Goal: Task Accomplishment & Management: Use online tool/utility

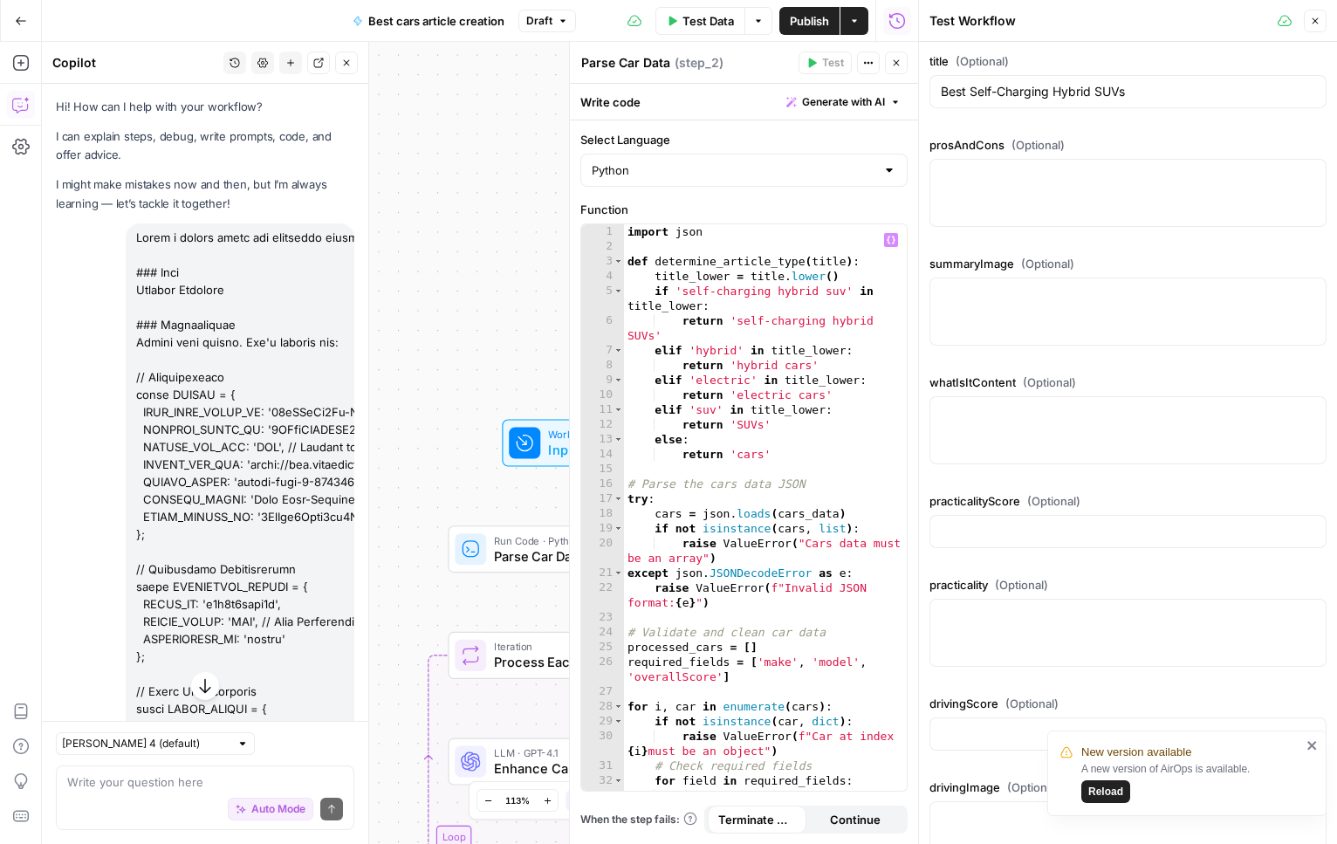
scroll to position [36965, 0]
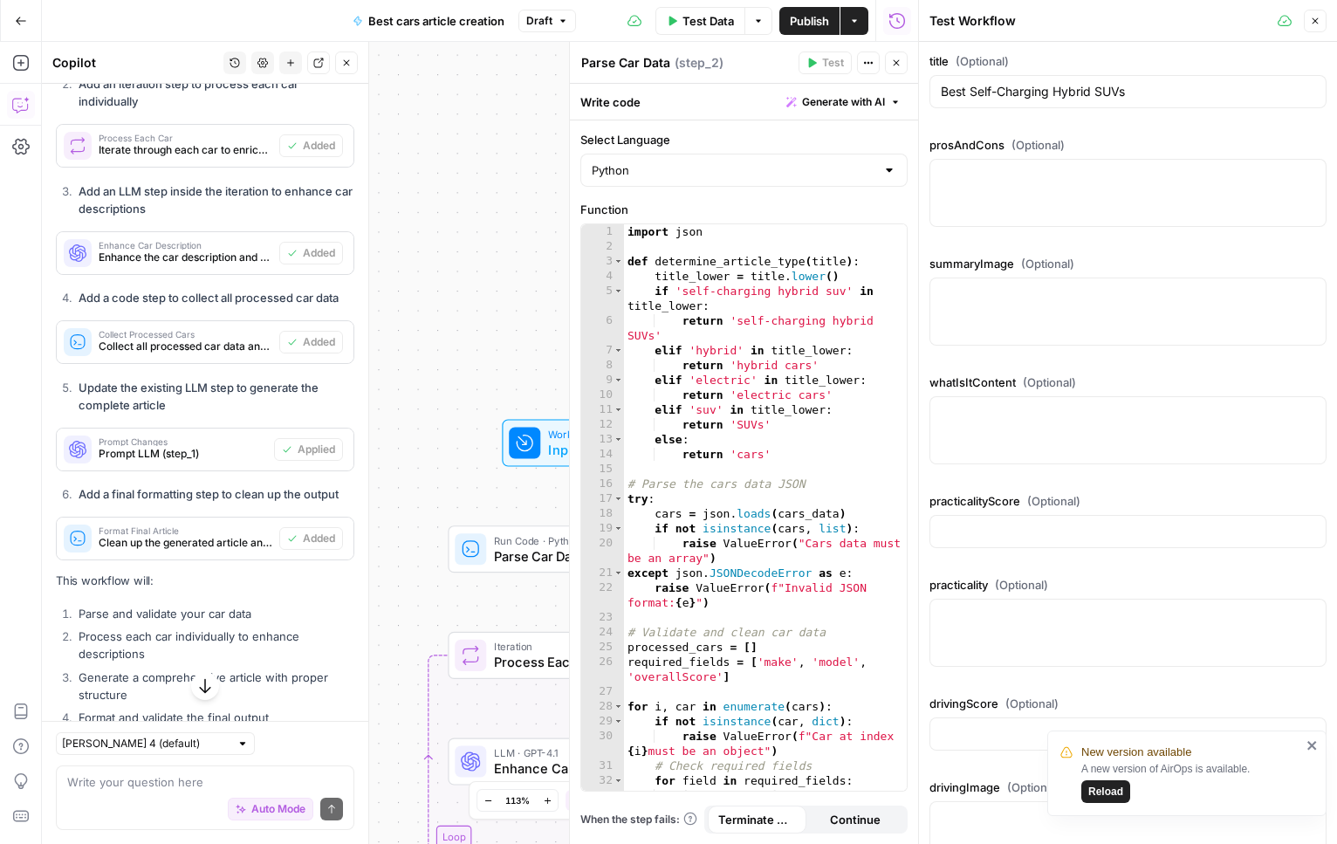
click at [894, 66] on icon "button" at bounding box center [896, 63] width 10 height 10
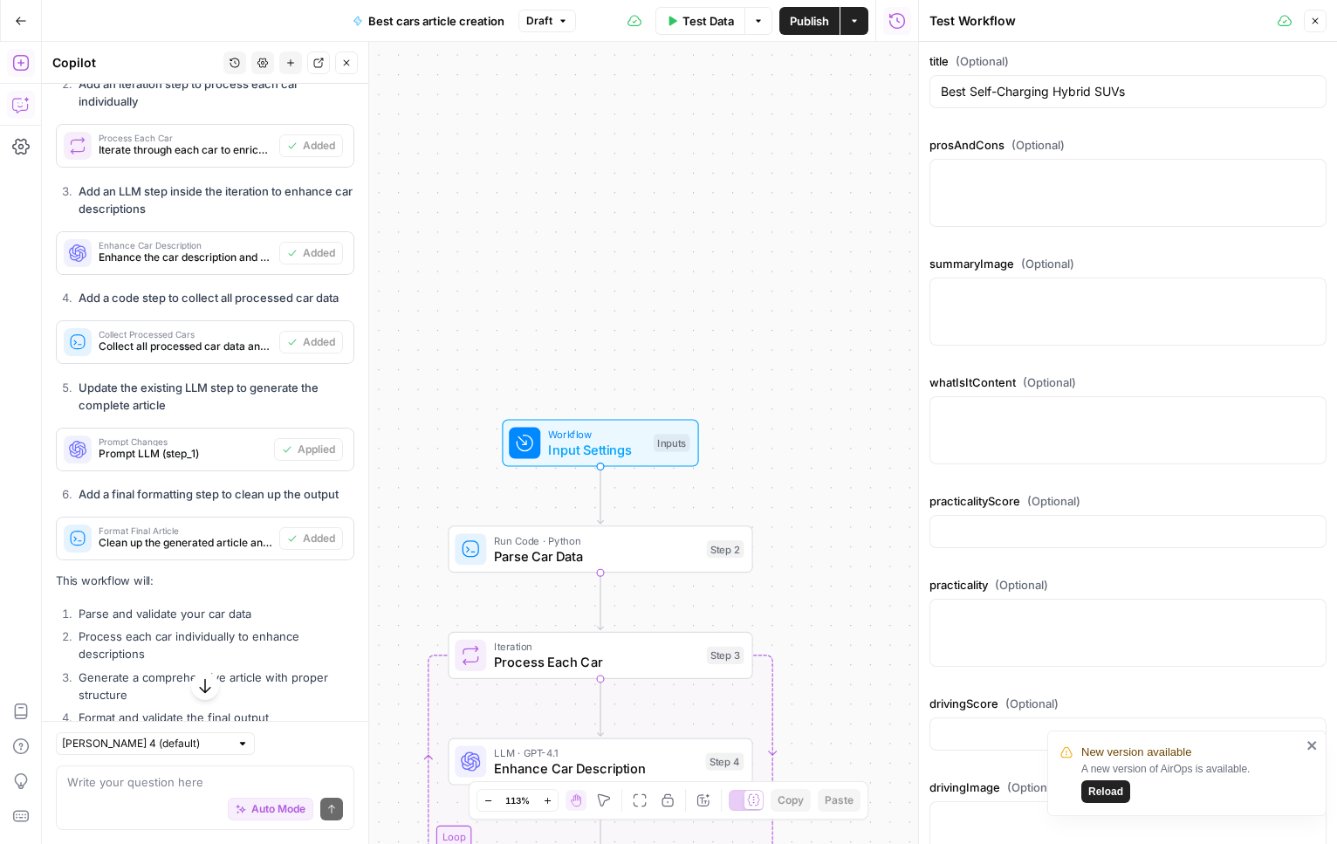
click at [10, 64] on button "Add Steps" at bounding box center [21, 63] width 28 height 28
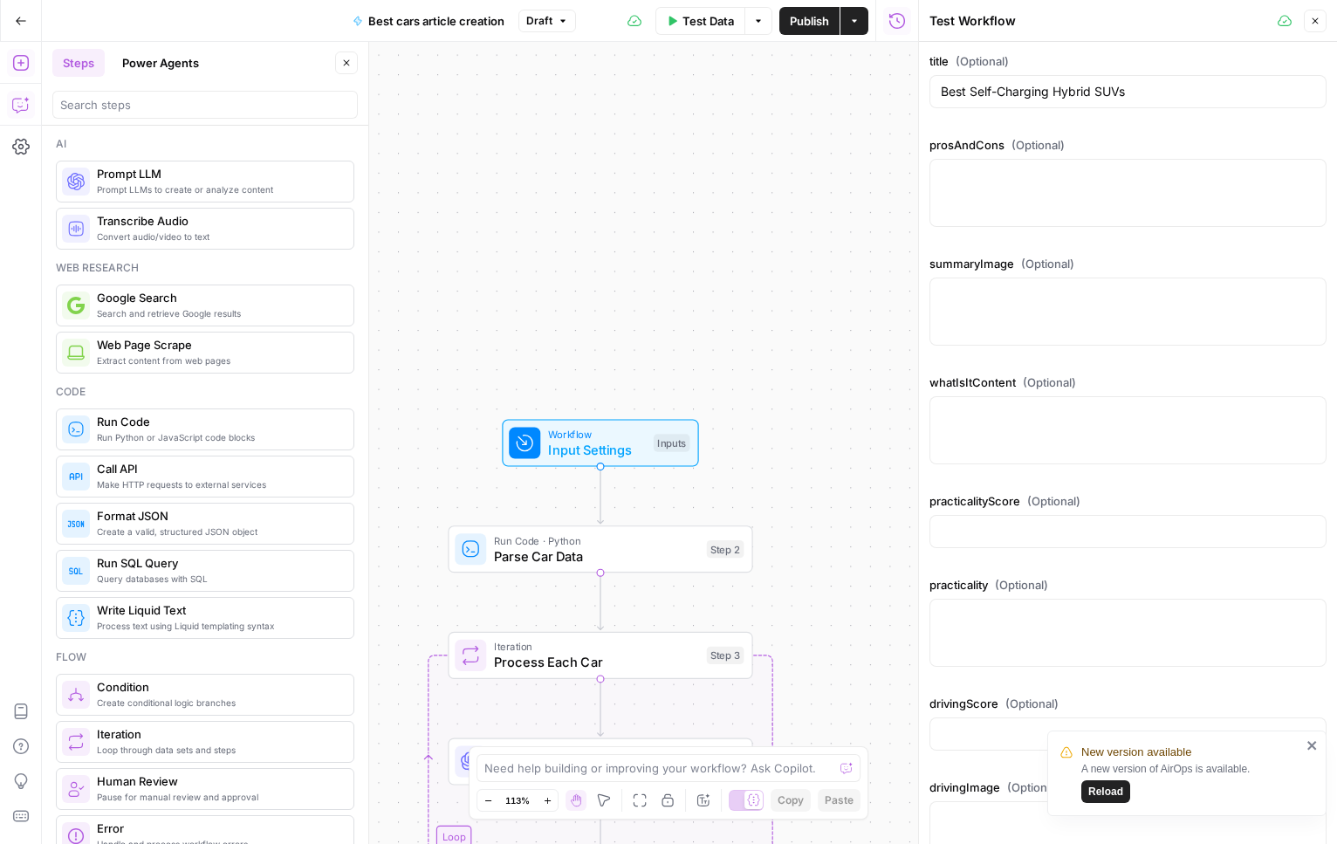
click at [17, 101] on icon "button" at bounding box center [20, 104] width 17 height 17
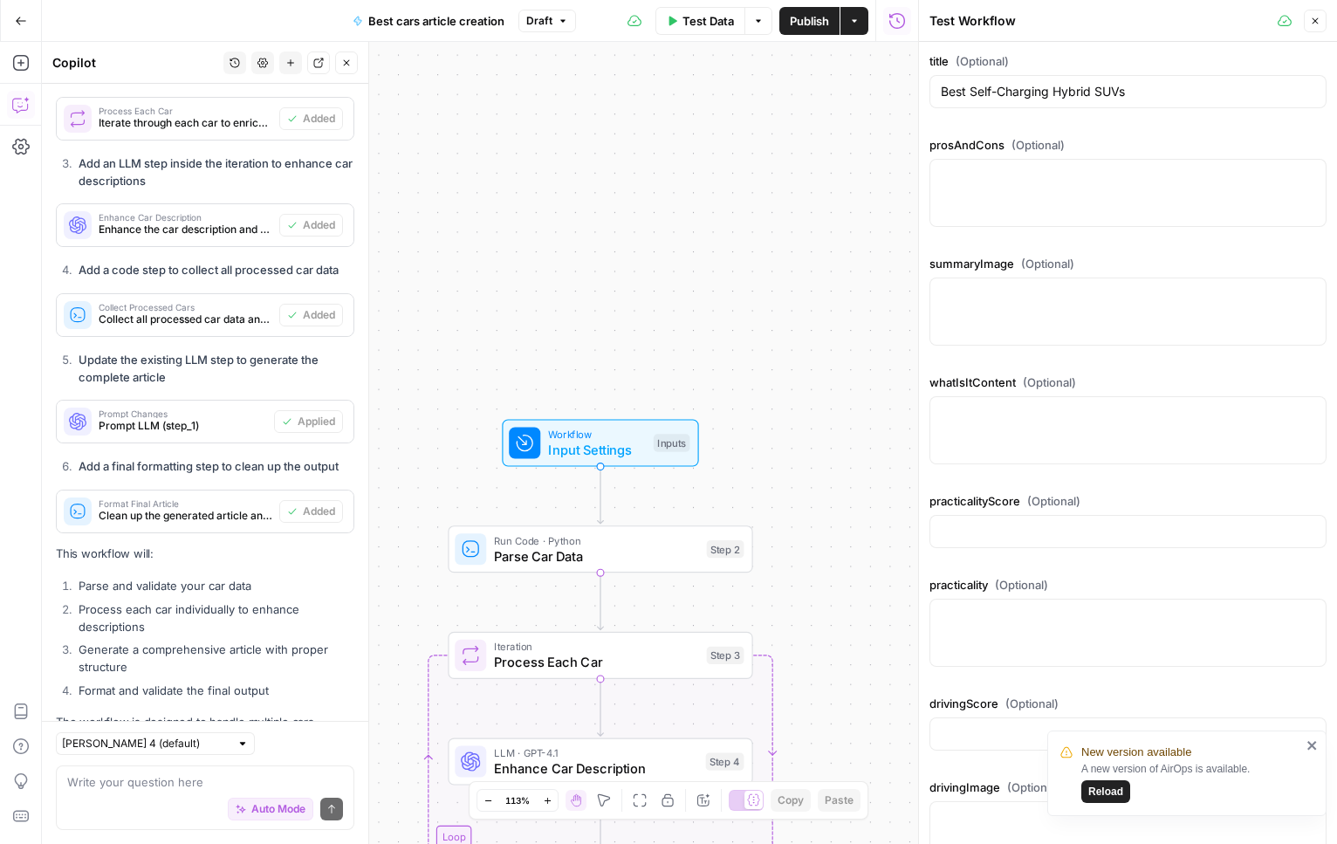
scroll to position [36851, 0]
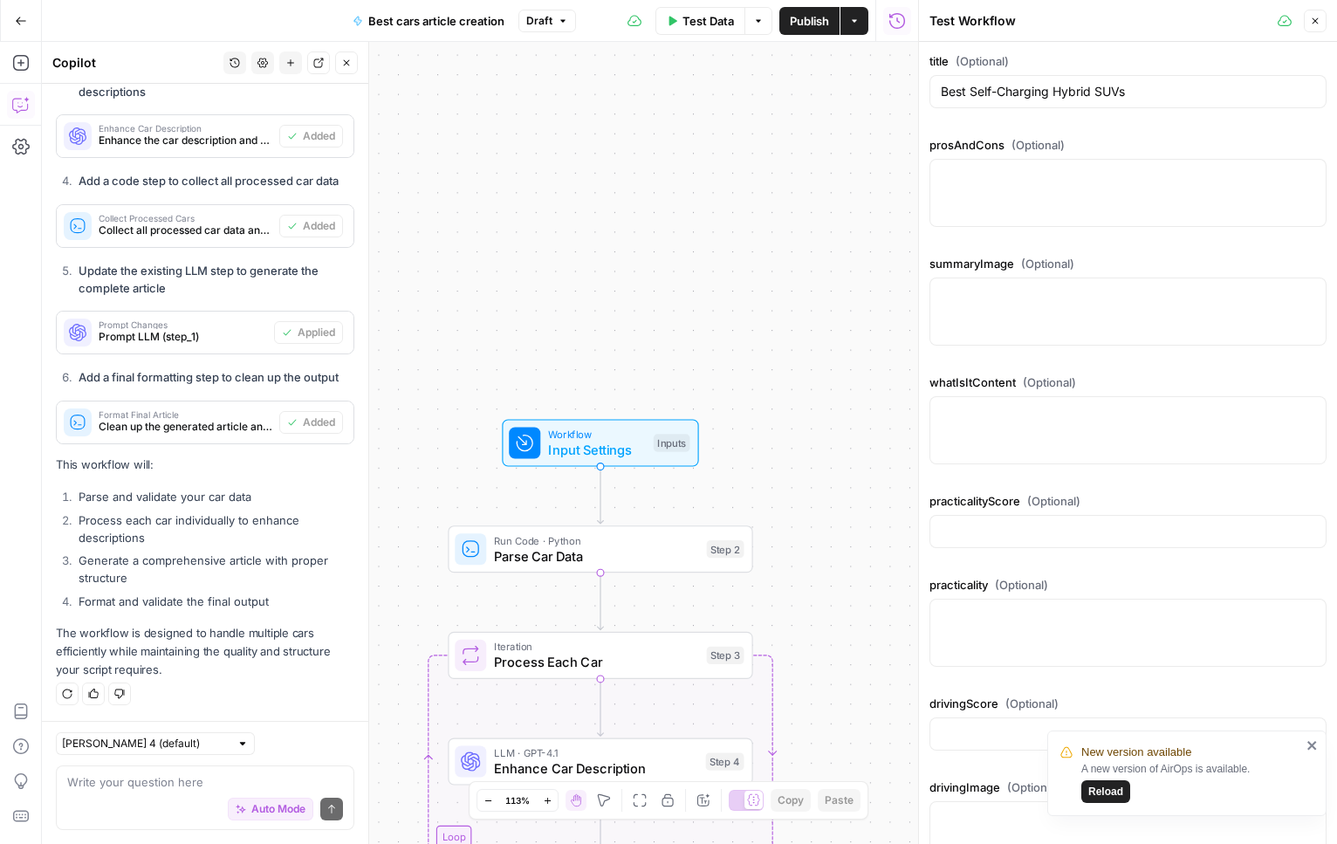
click at [28, 29] on button "Go Back" at bounding box center [20, 20] width 31 height 31
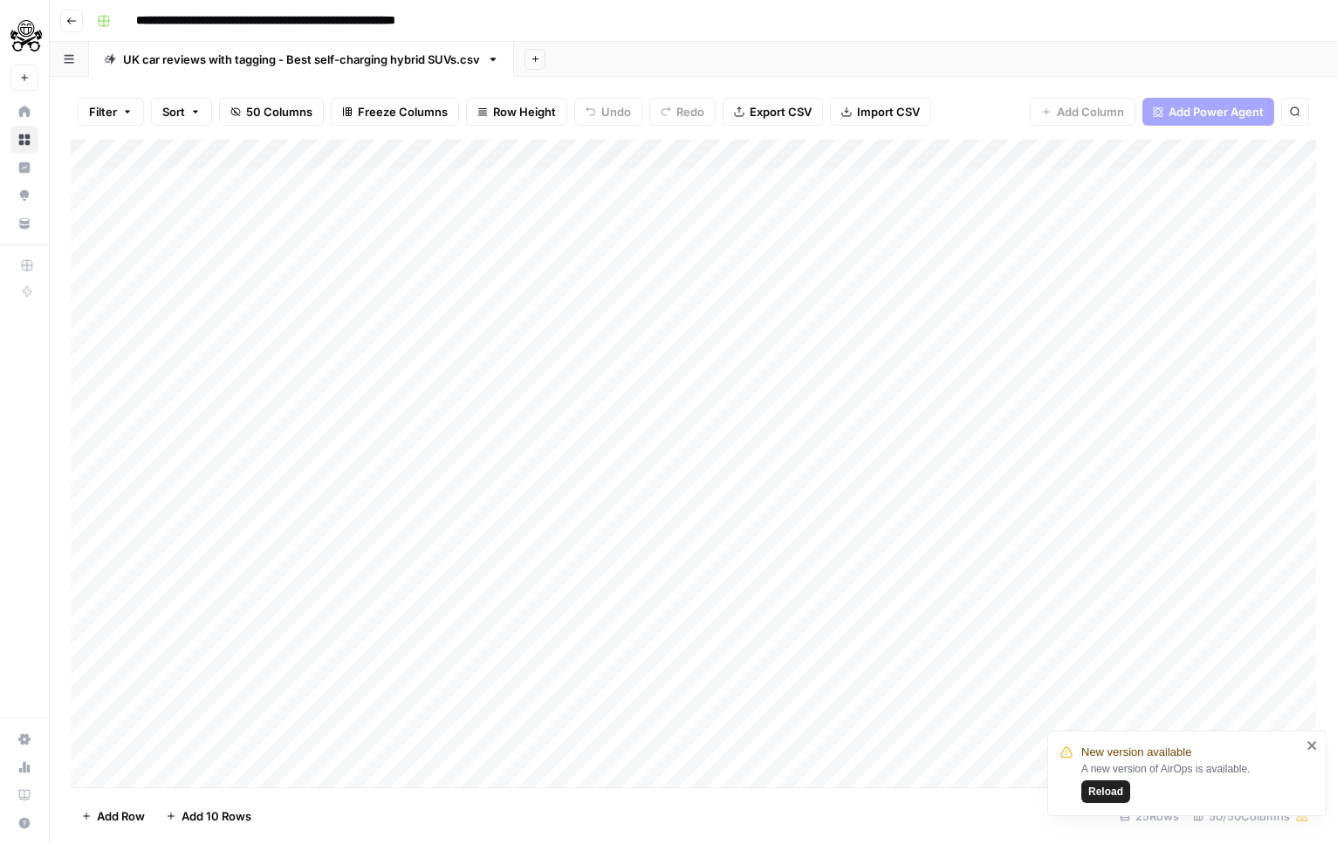
click at [1115, 784] on span "Reload" at bounding box center [1105, 792] width 35 height 16
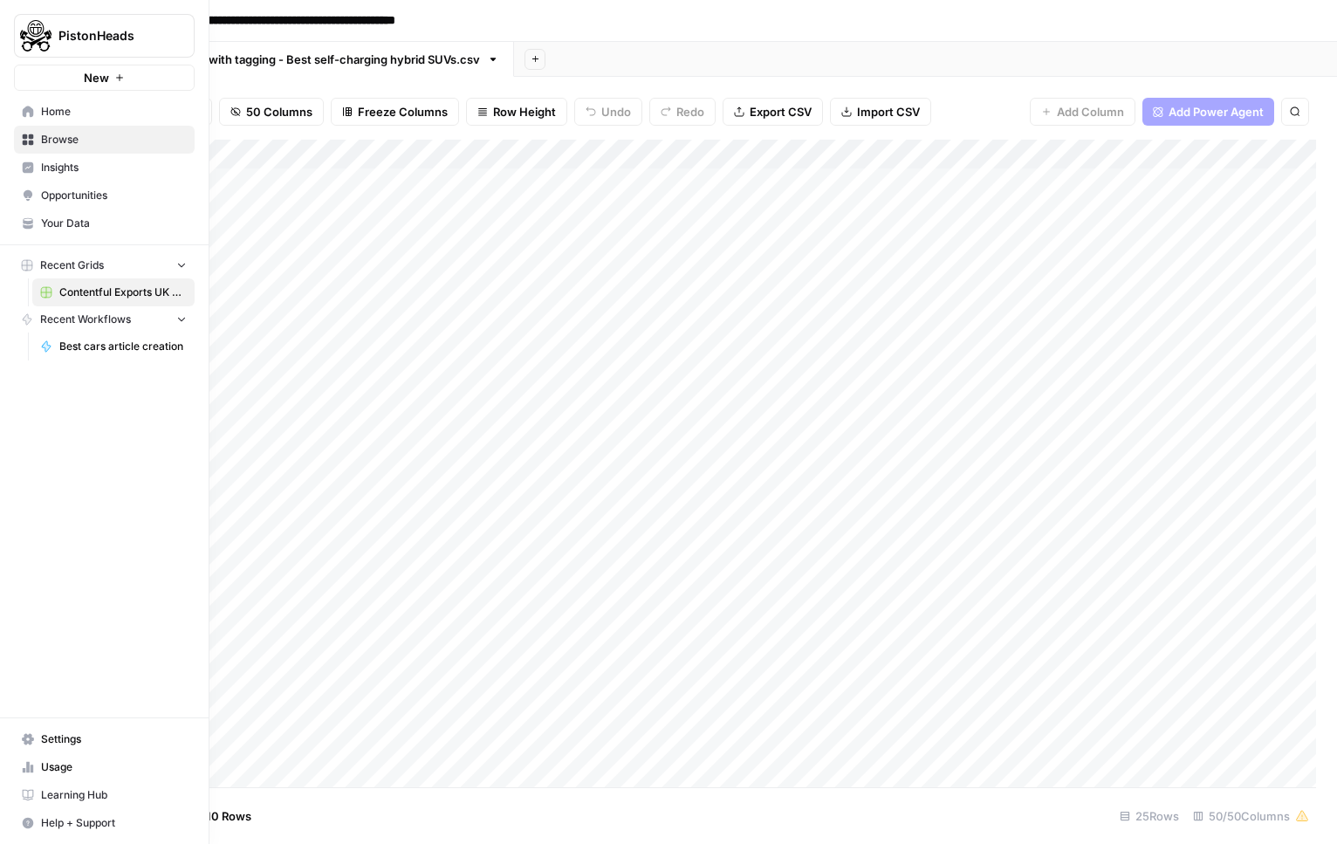
click at [116, 342] on span "Best cars article creation" at bounding box center [122, 347] width 127 height 16
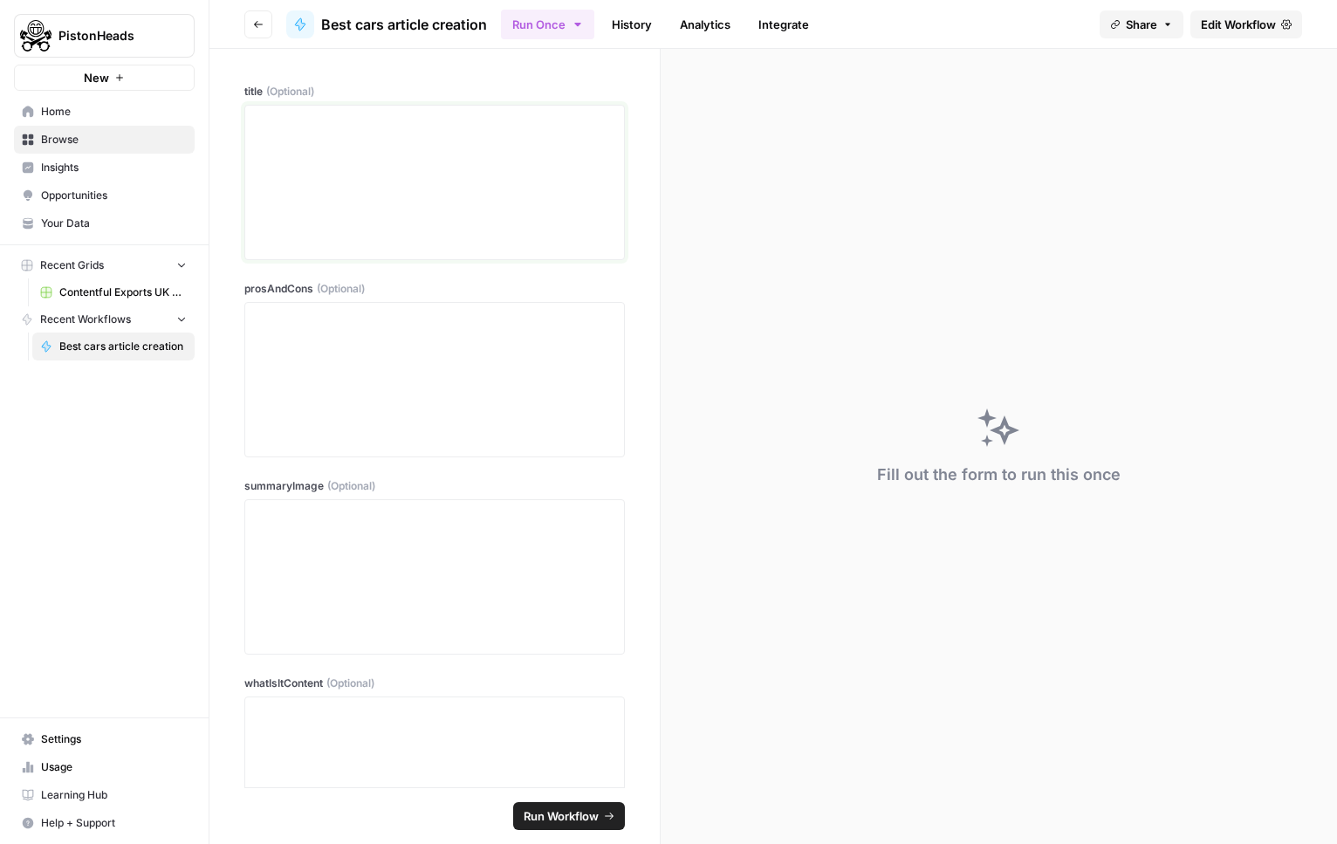
click at [394, 201] on div at bounding box center [435, 183] width 358 height 140
click at [523, 24] on button "Run Once" at bounding box center [547, 25] width 93 height 30
click at [414, 77] on div "title (Optional) prosAndCons (Optional) summaryImage (Optional) whatIsItContent…" at bounding box center [434, 418] width 450 height 738
click at [65, 216] on span "Your Data" at bounding box center [114, 224] width 146 height 16
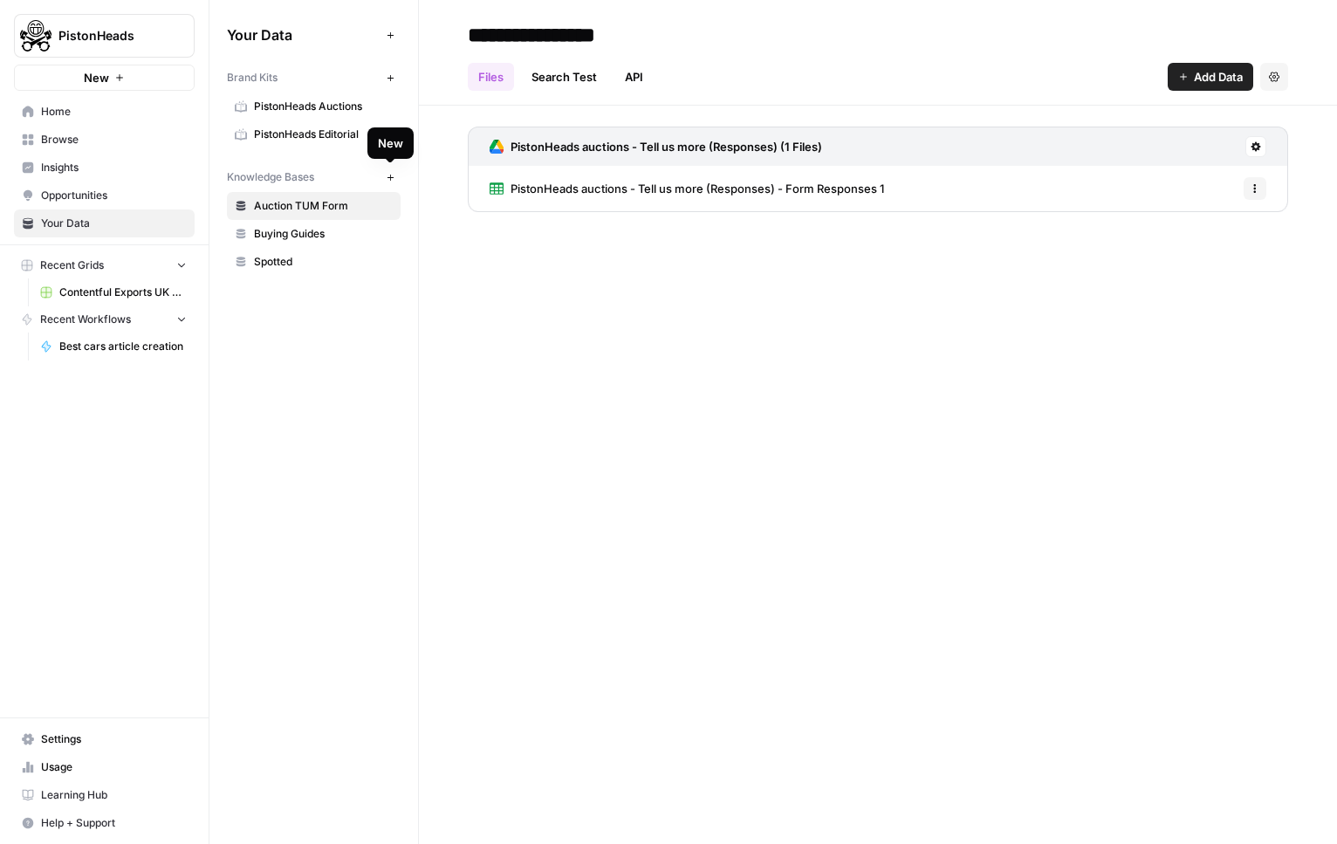
click at [387, 174] on icon "button" at bounding box center [391, 178] width 10 height 10
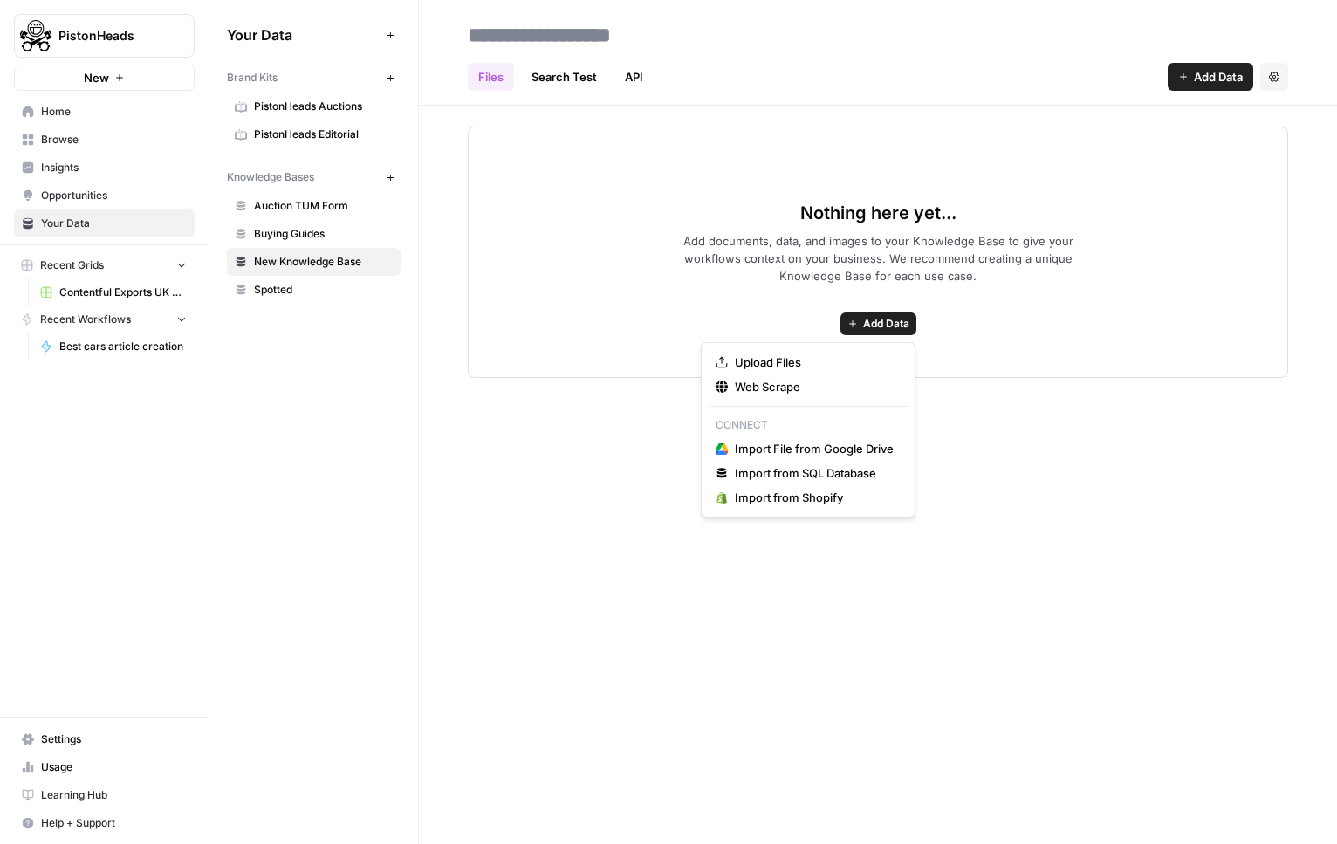
click at [871, 312] on button "Add Data" at bounding box center [878, 323] width 76 height 23
click at [816, 446] on span "Import File from Google Drive" at bounding box center [814, 448] width 159 height 17
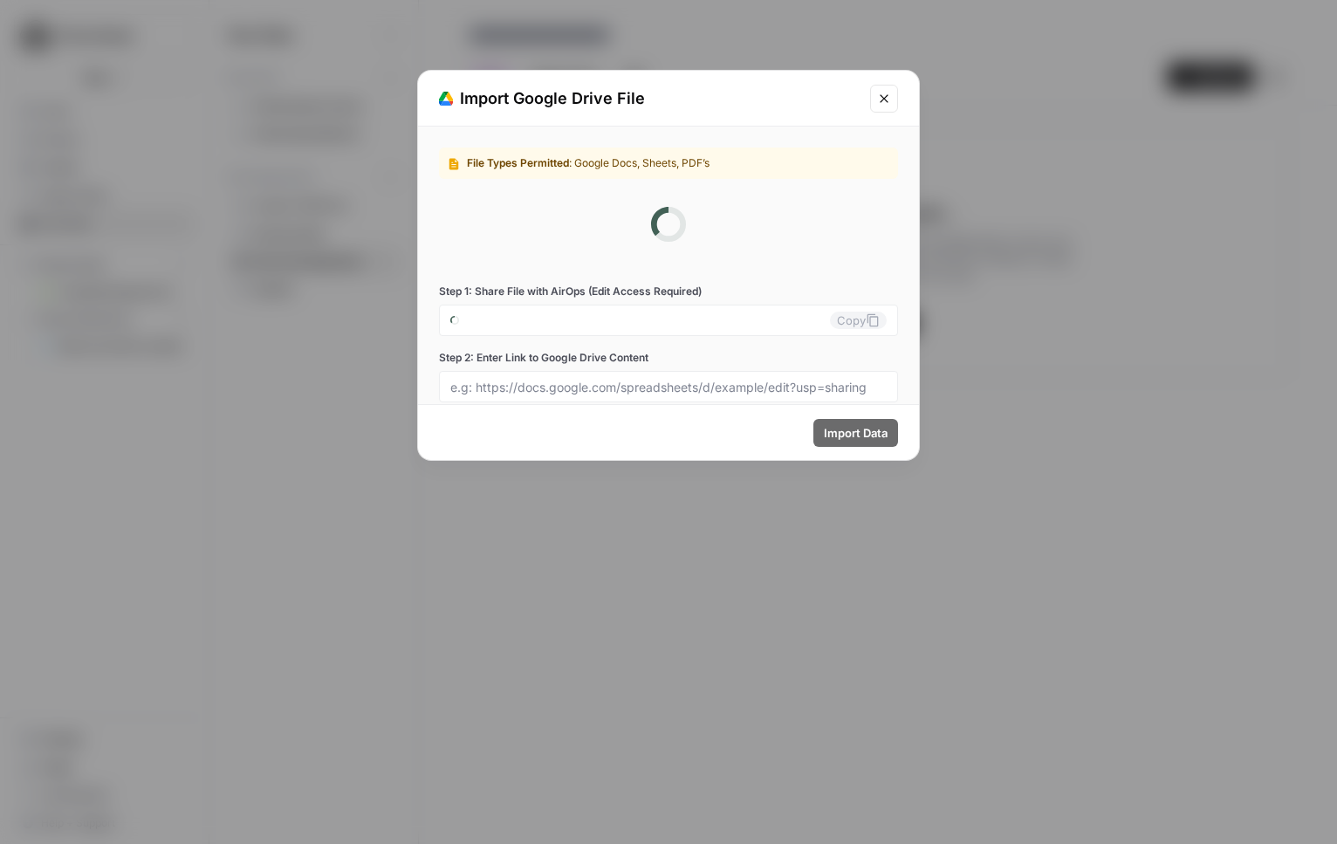
type input "pistonheads-1-y869gqhd5v@airops.iam.gserviceaccount.com"
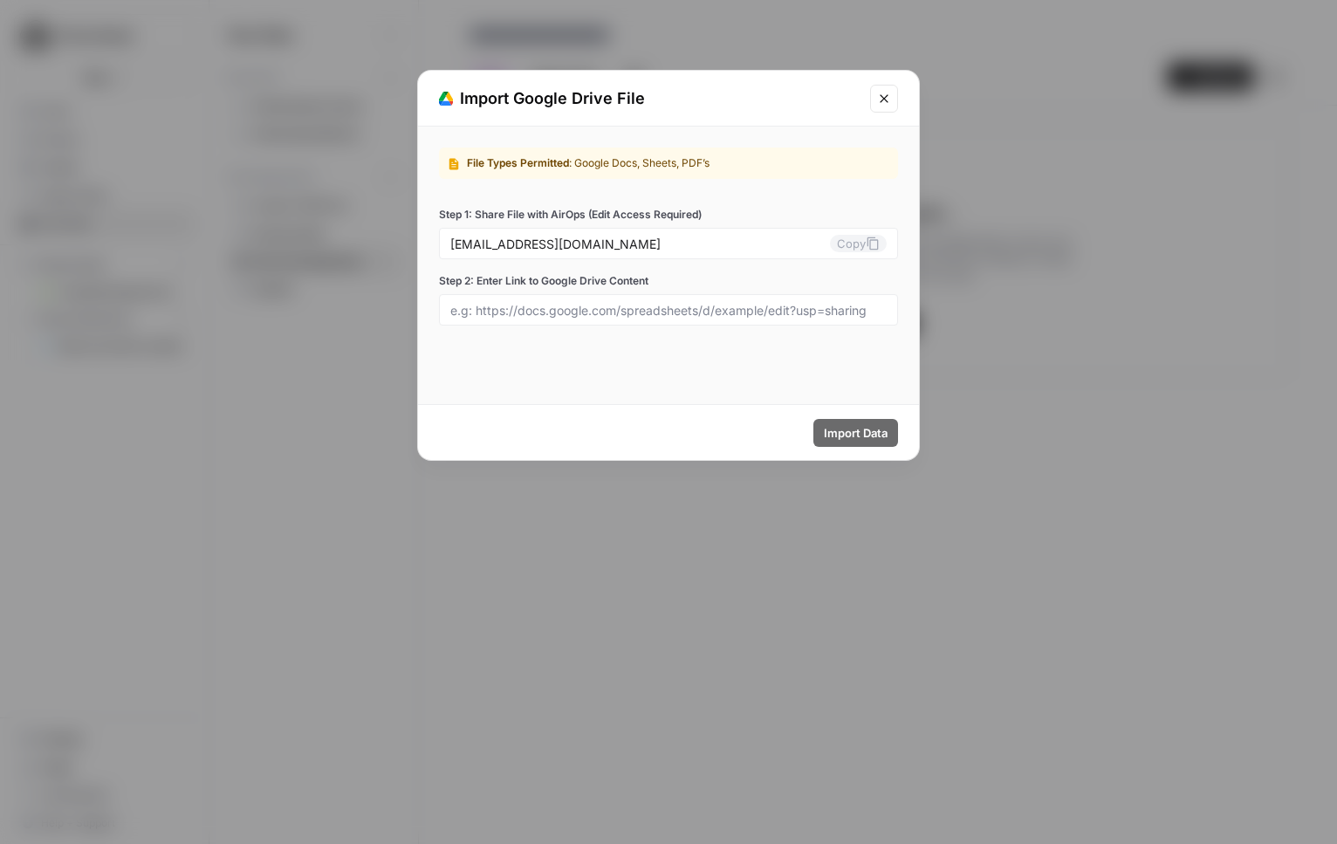
click at [897, 96] on button "Close modal" at bounding box center [884, 99] width 28 height 28
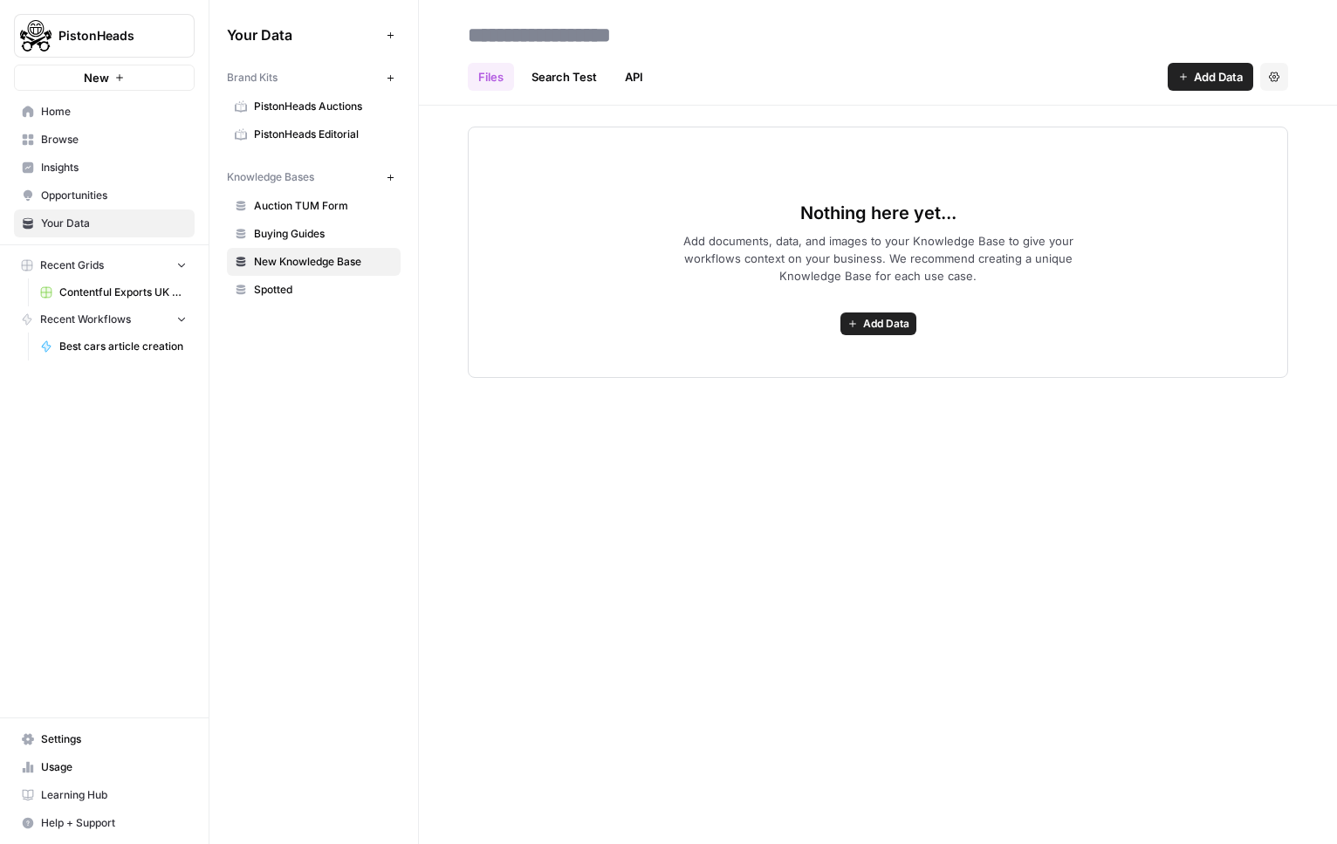
click at [836, 319] on div "Nothing here yet... Add documents, data, and images to your Knowledge Base to g…" at bounding box center [878, 252] width 820 height 251
click at [853, 321] on icon "button" at bounding box center [852, 324] width 10 height 10
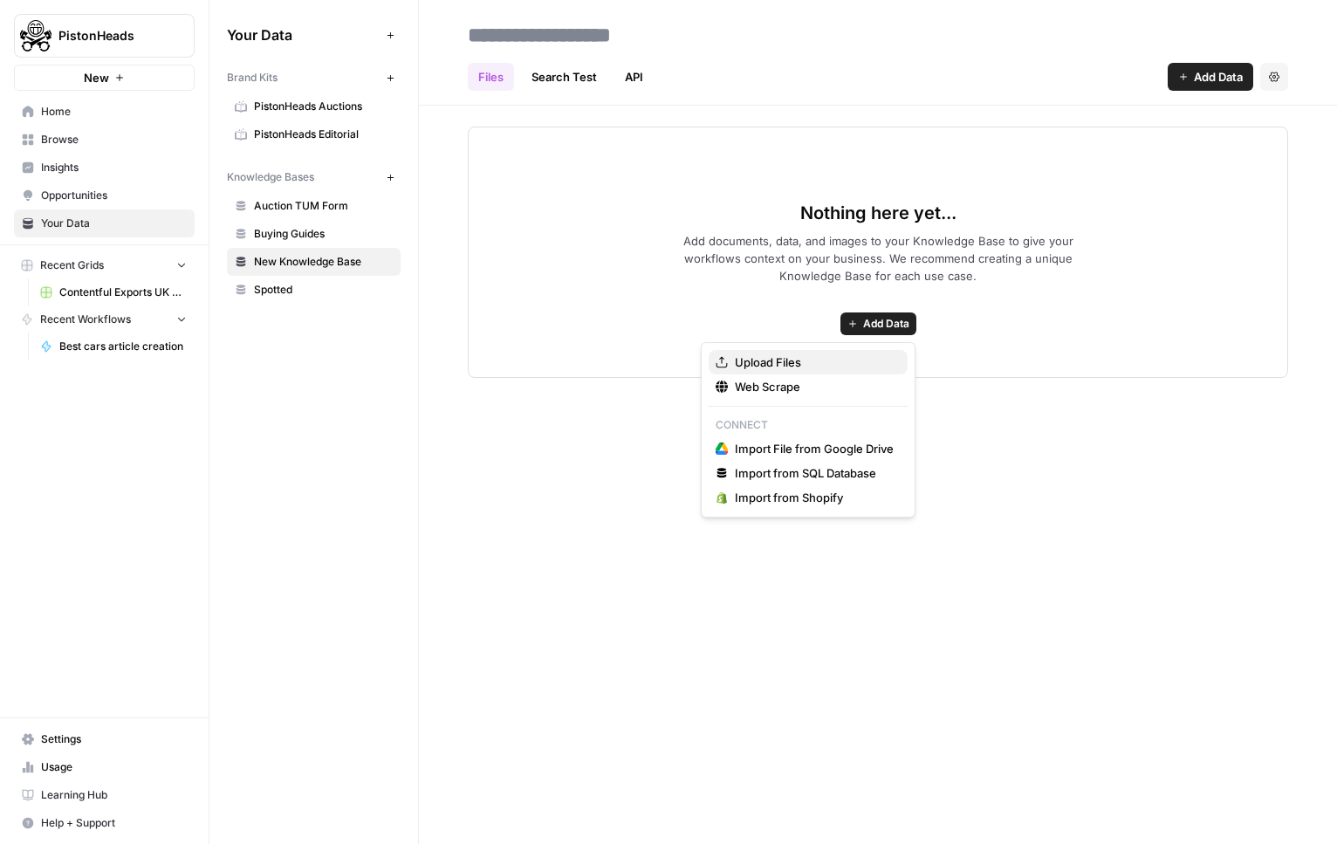
click at [788, 366] on span "Upload Files" at bounding box center [814, 361] width 159 height 17
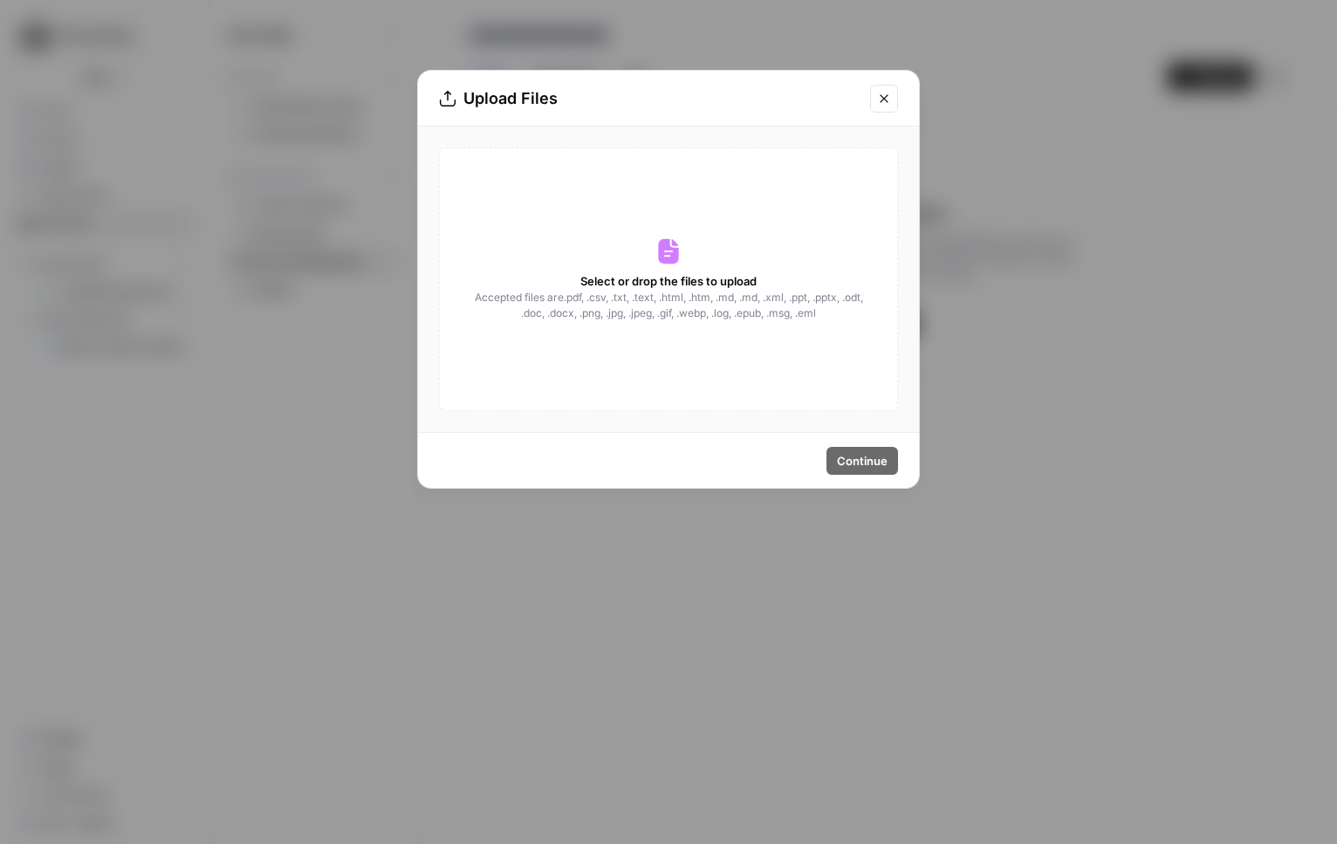
click at [722, 261] on div "Select or drop the files to upload Accepted files are .pdf, .csv, .txt, .text, …" at bounding box center [668, 279] width 459 height 264
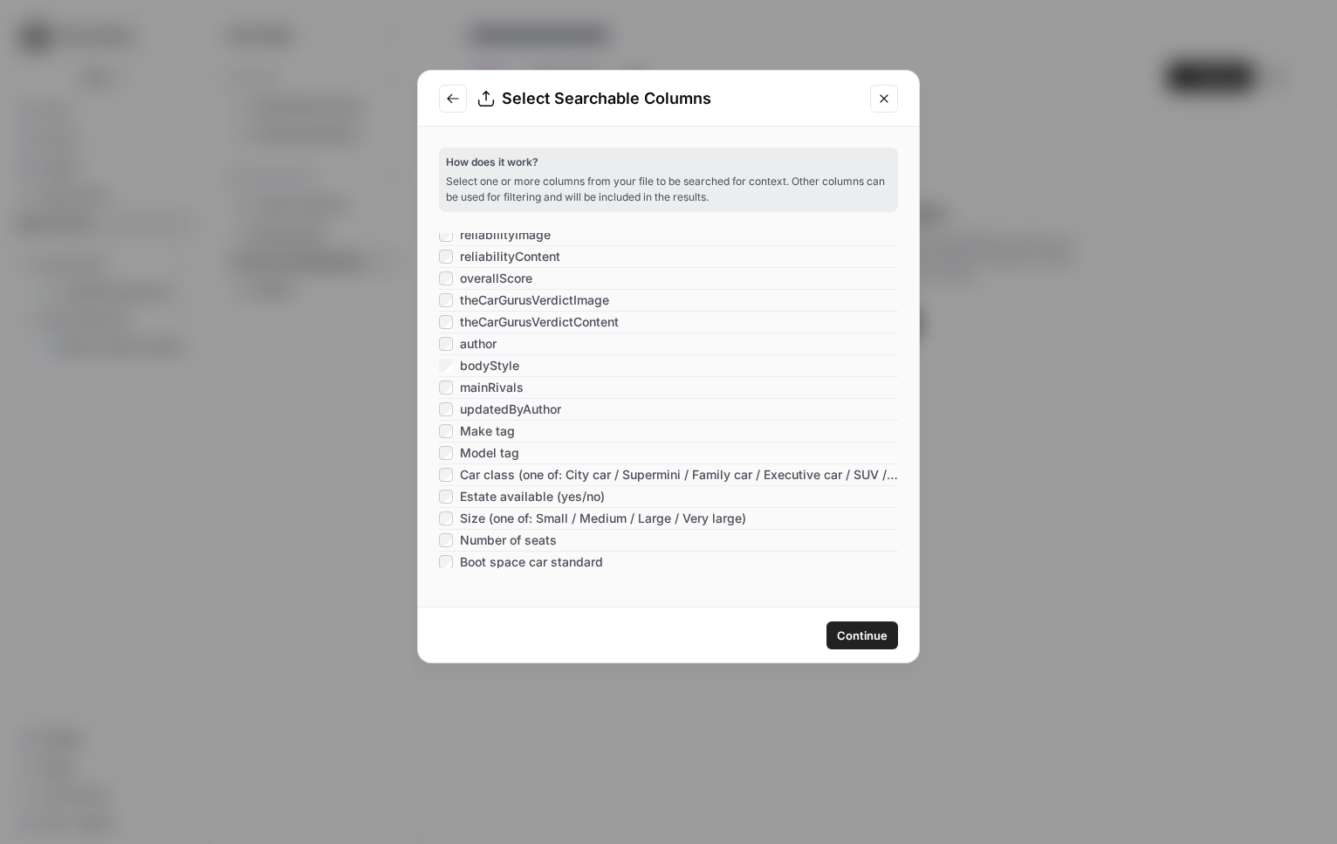
scroll to position [647, 0]
click at [448, 504] on div "Estate available (yes/no)" at bounding box center [522, 497] width 166 height 17
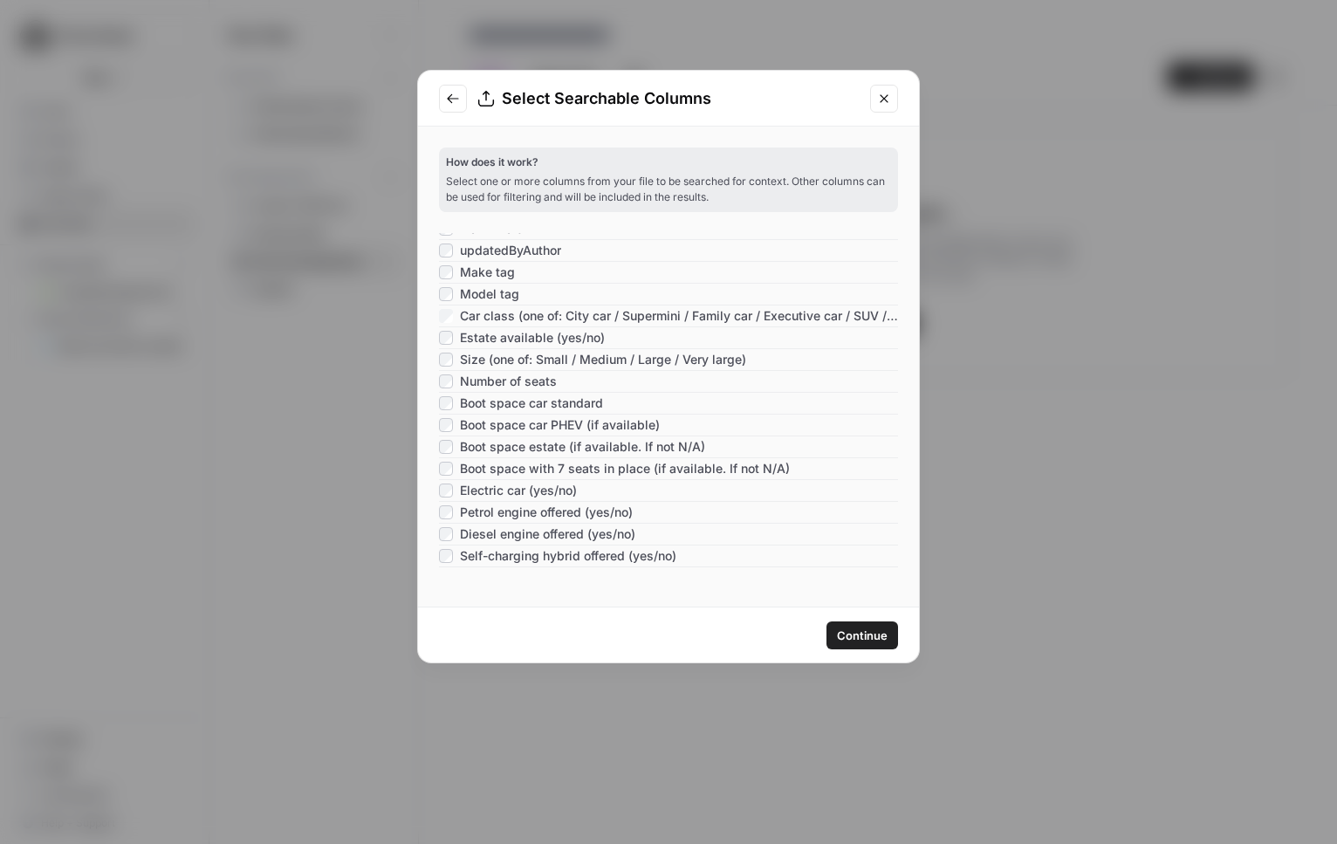
scroll to position [810, 0]
click at [877, 639] on span "Continue" at bounding box center [862, 635] width 51 height 17
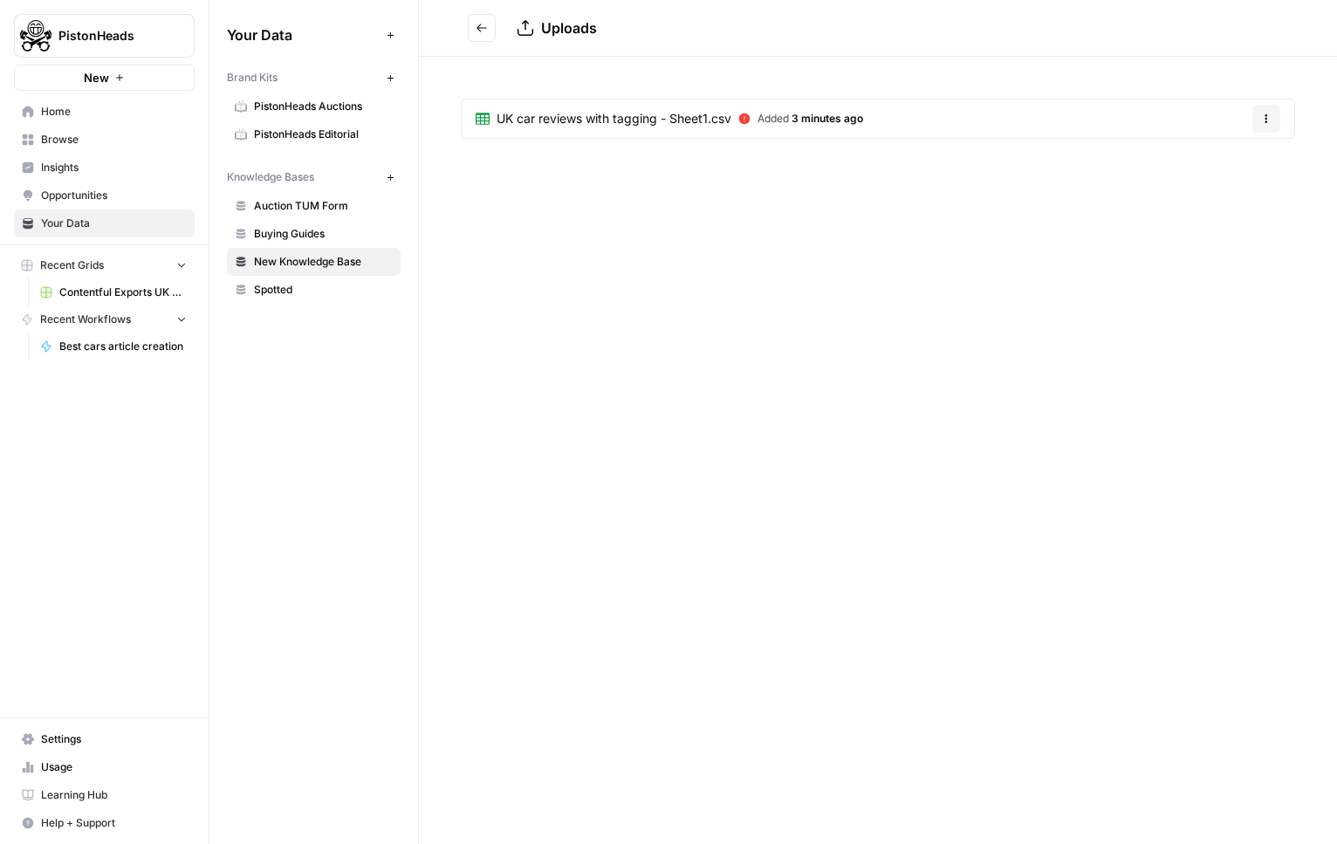
click at [746, 114] on icon at bounding box center [744, 118] width 11 height 11
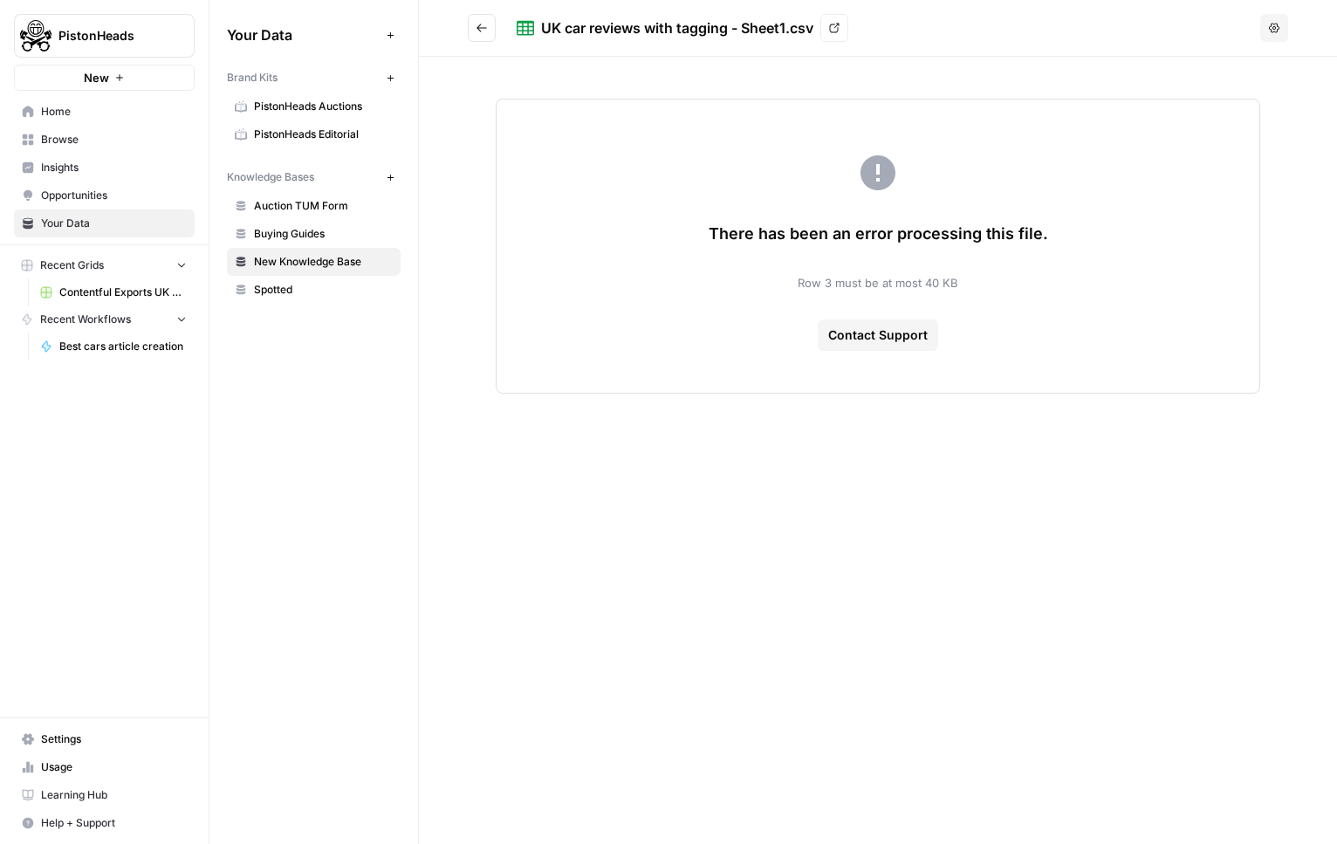
click at [848, 287] on span "Row 3 must be at most 40 KB" at bounding box center [878, 282] width 161 height 17
click at [541, 31] on div "UK car reviews with tagging - Sheet1.csv" at bounding box center [677, 27] width 272 height 21
click at [489, 38] on button "Go back" at bounding box center [482, 28] width 28 height 28
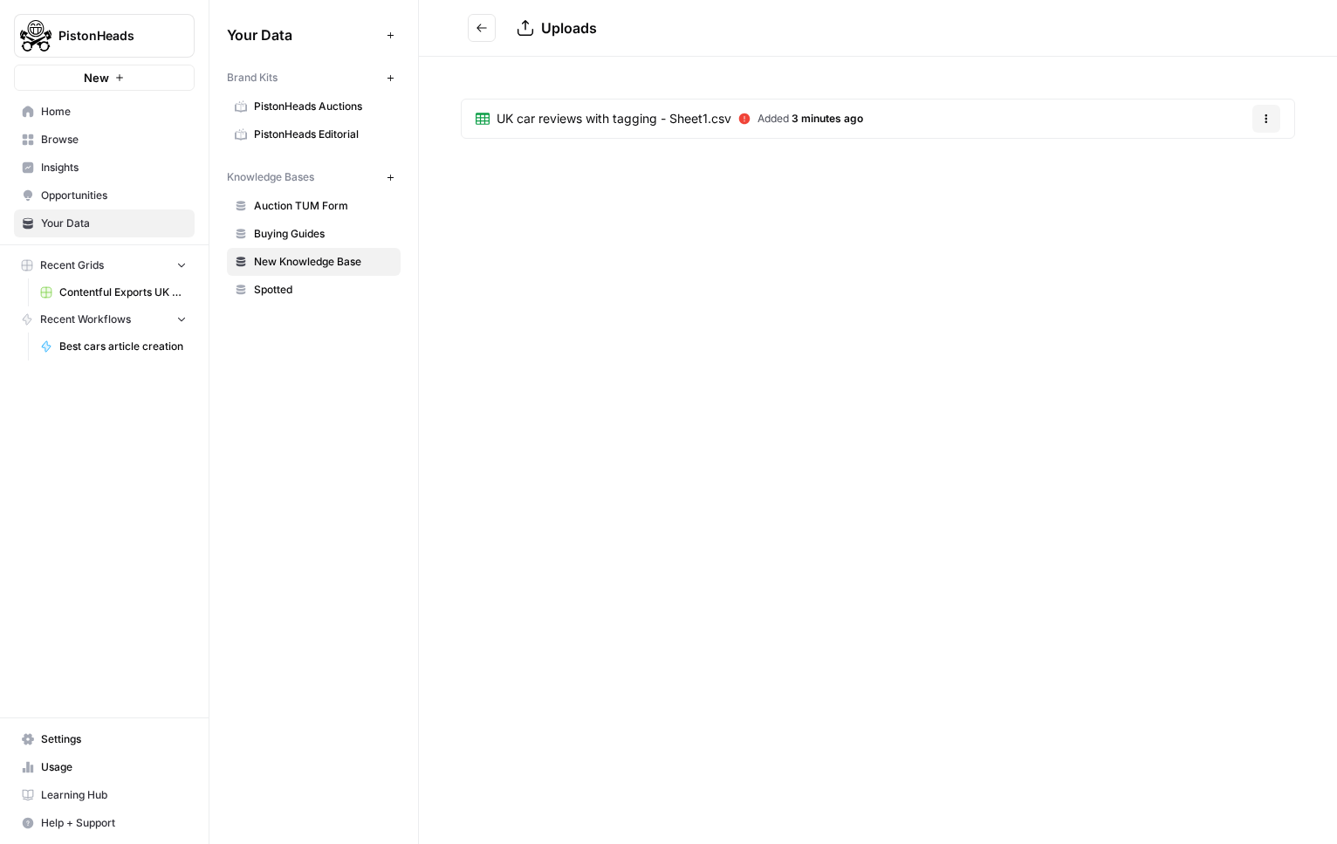
click at [1279, 122] on button "Options" at bounding box center [1266, 119] width 28 height 28
click at [1244, 156] on span "Delete File" at bounding box center [1230, 159] width 57 height 17
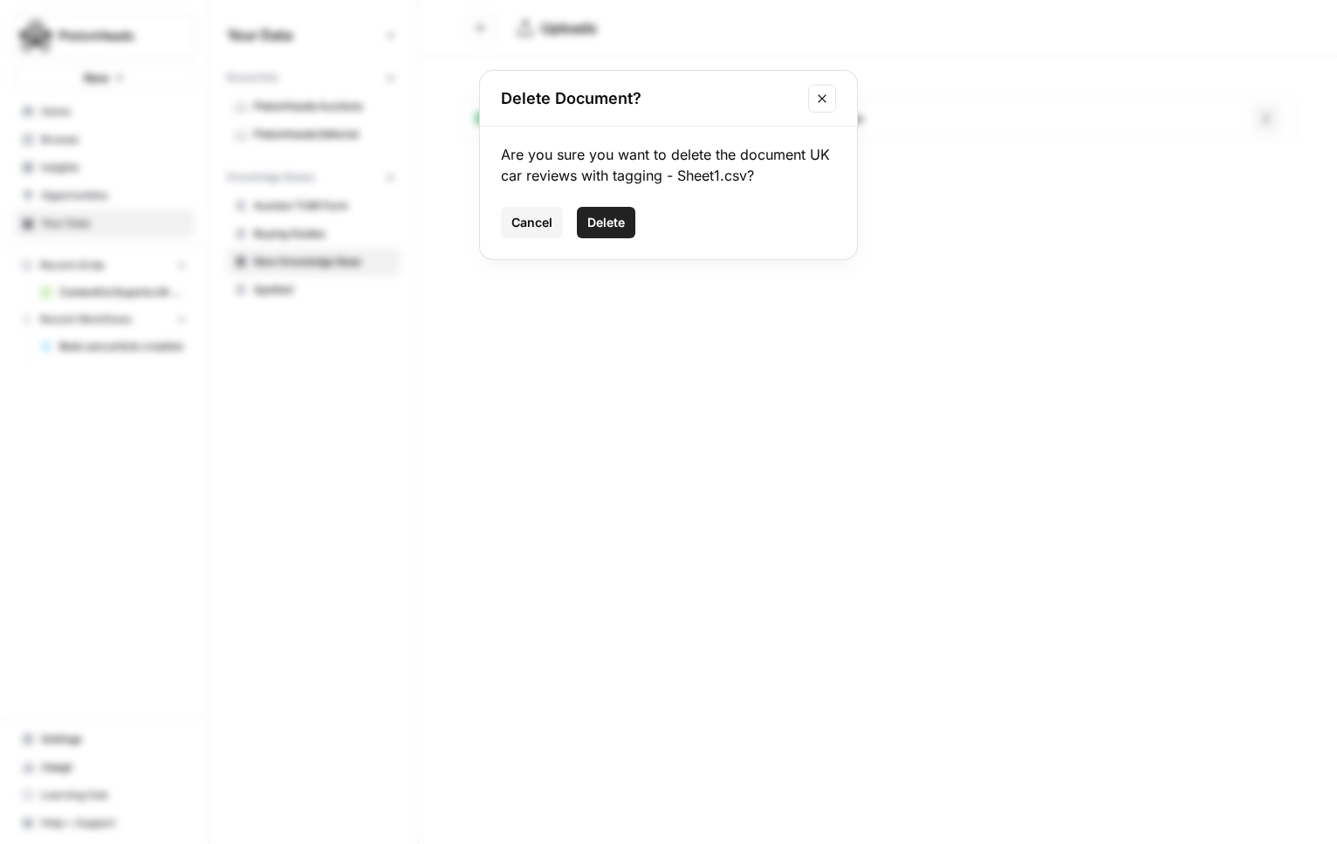
click at [617, 216] on span "Delete" at bounding box center [606, 222] width 38 height 17
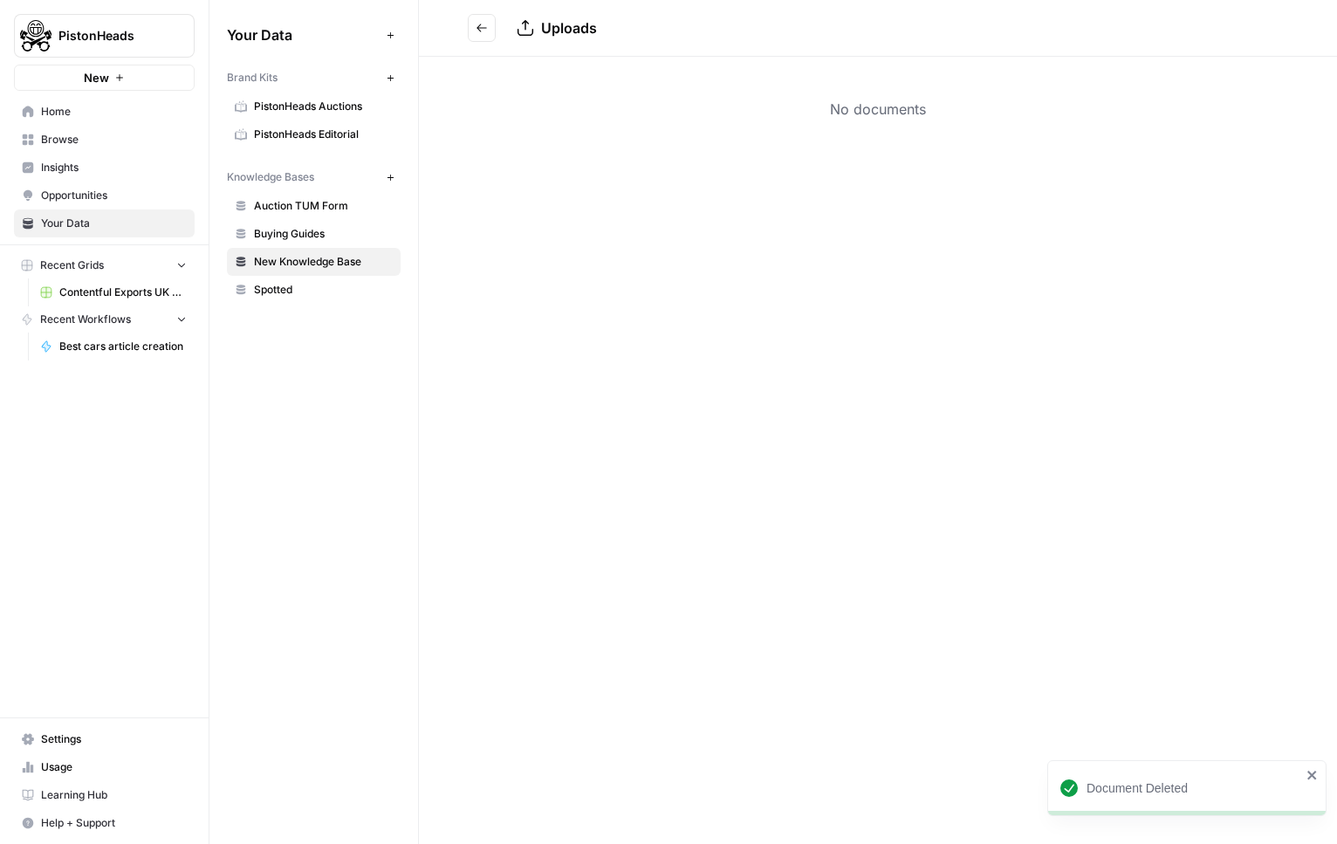
click at [77, 123] on link "Home" at bounding box center [104, 112] width 181 height 28
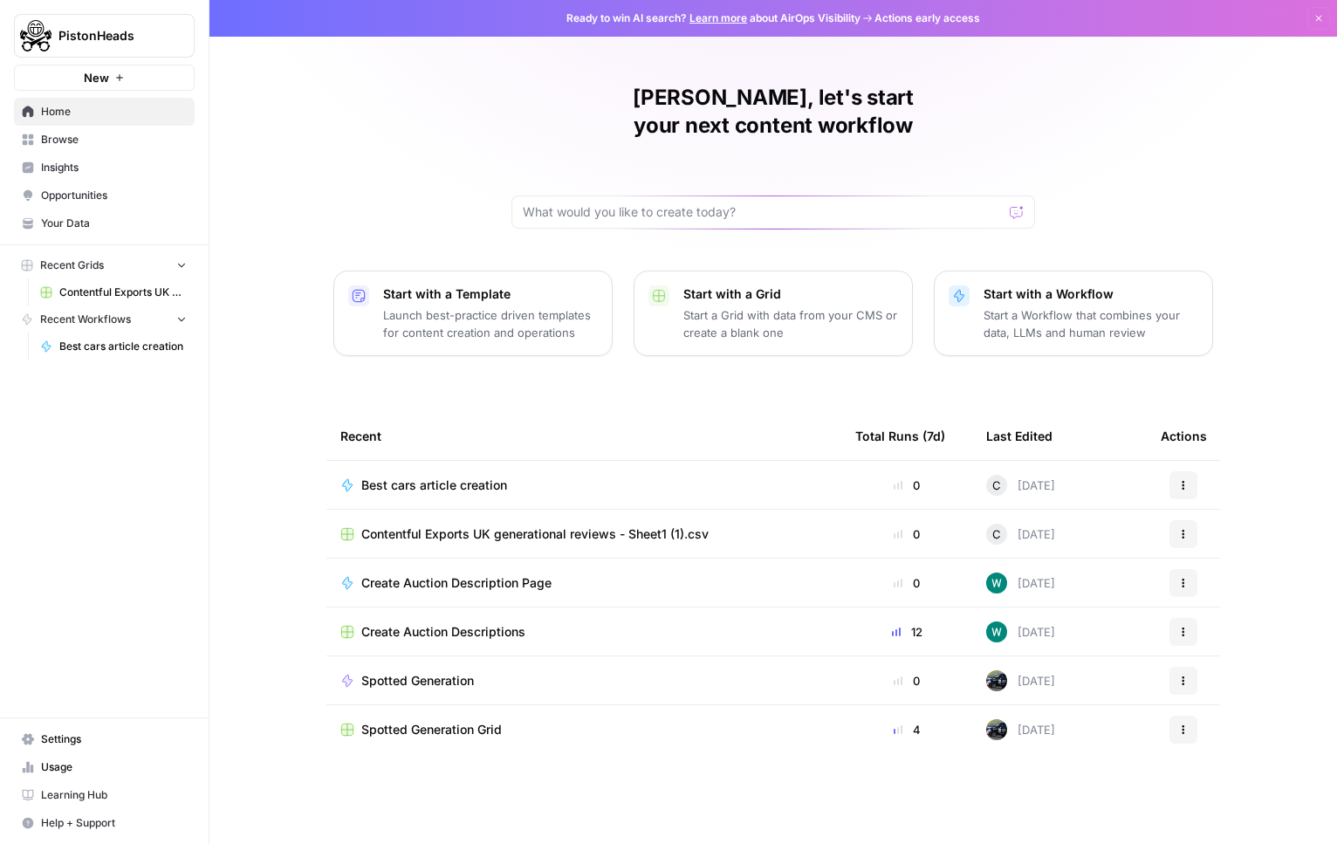
click at [1040, 306] on p "Start a Workflow that combines your data, LLMs and human review" at bounding box center [1090, 323] width 215 height 35
